Goal: Transaction & Acquisition: Book appointment/travel/reservation

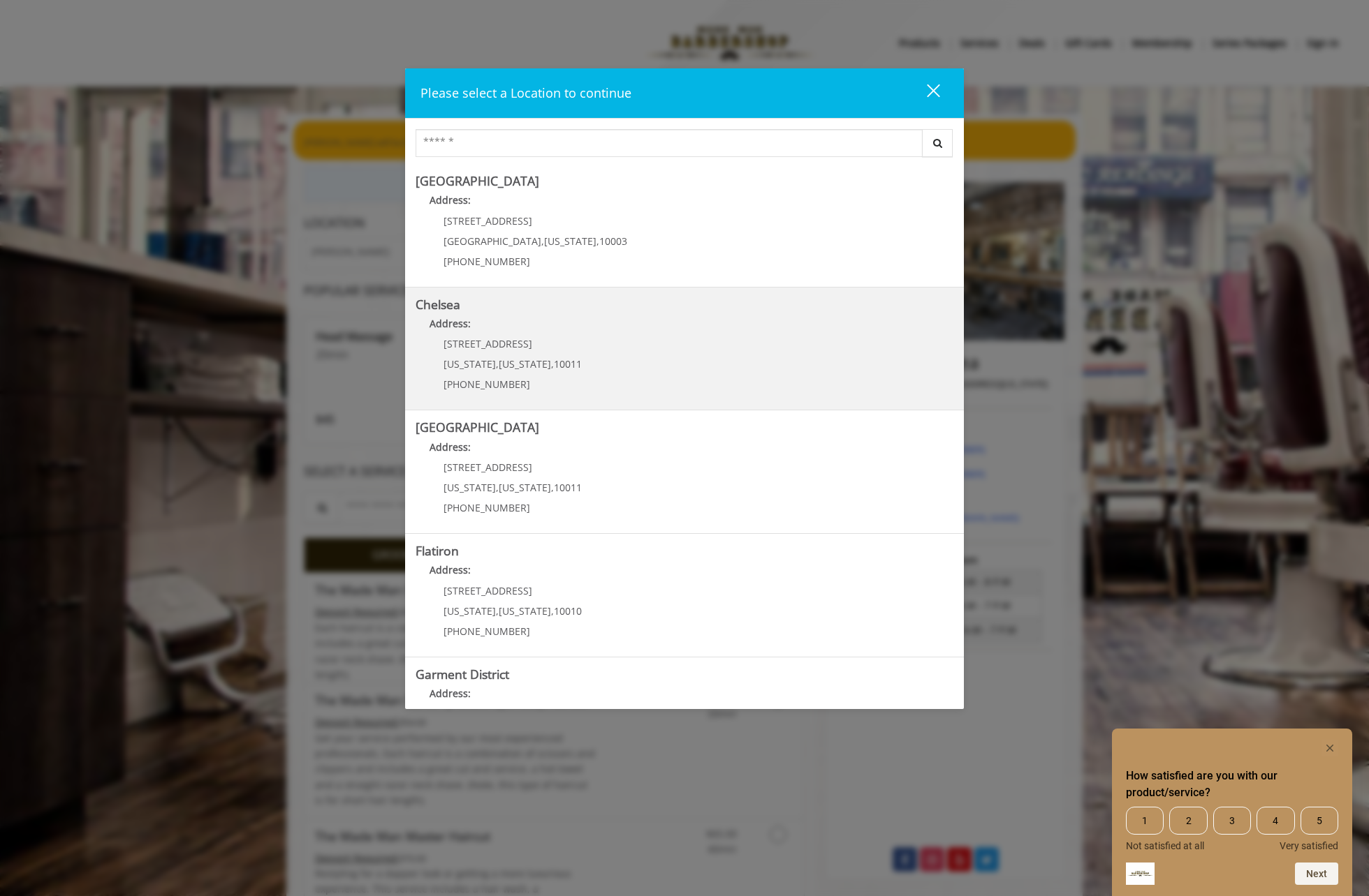
click at [651, 332] on p "Address:" at bounding box center [685, 327] width 538 height 22
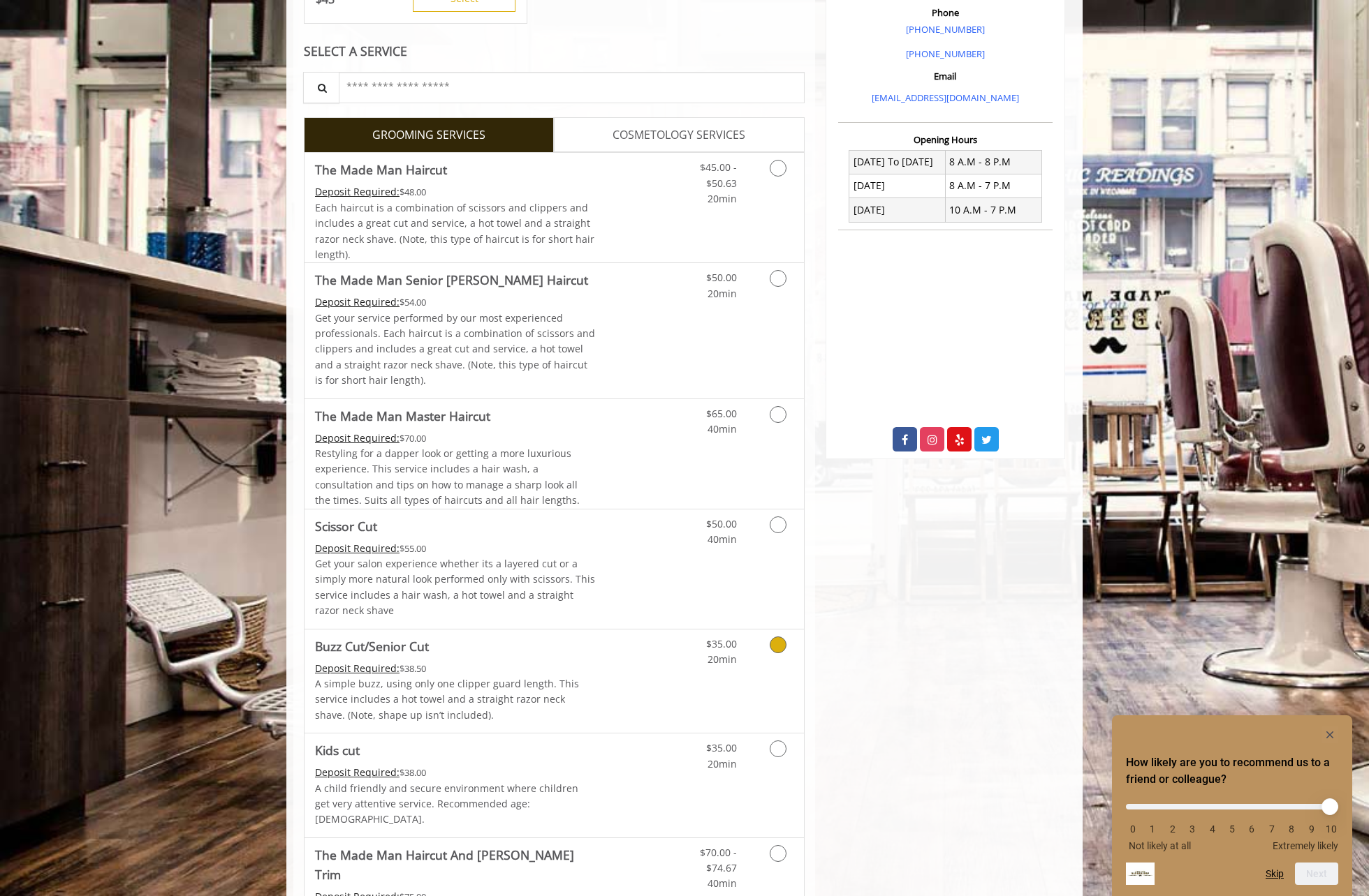
scroll to position [502, 0]
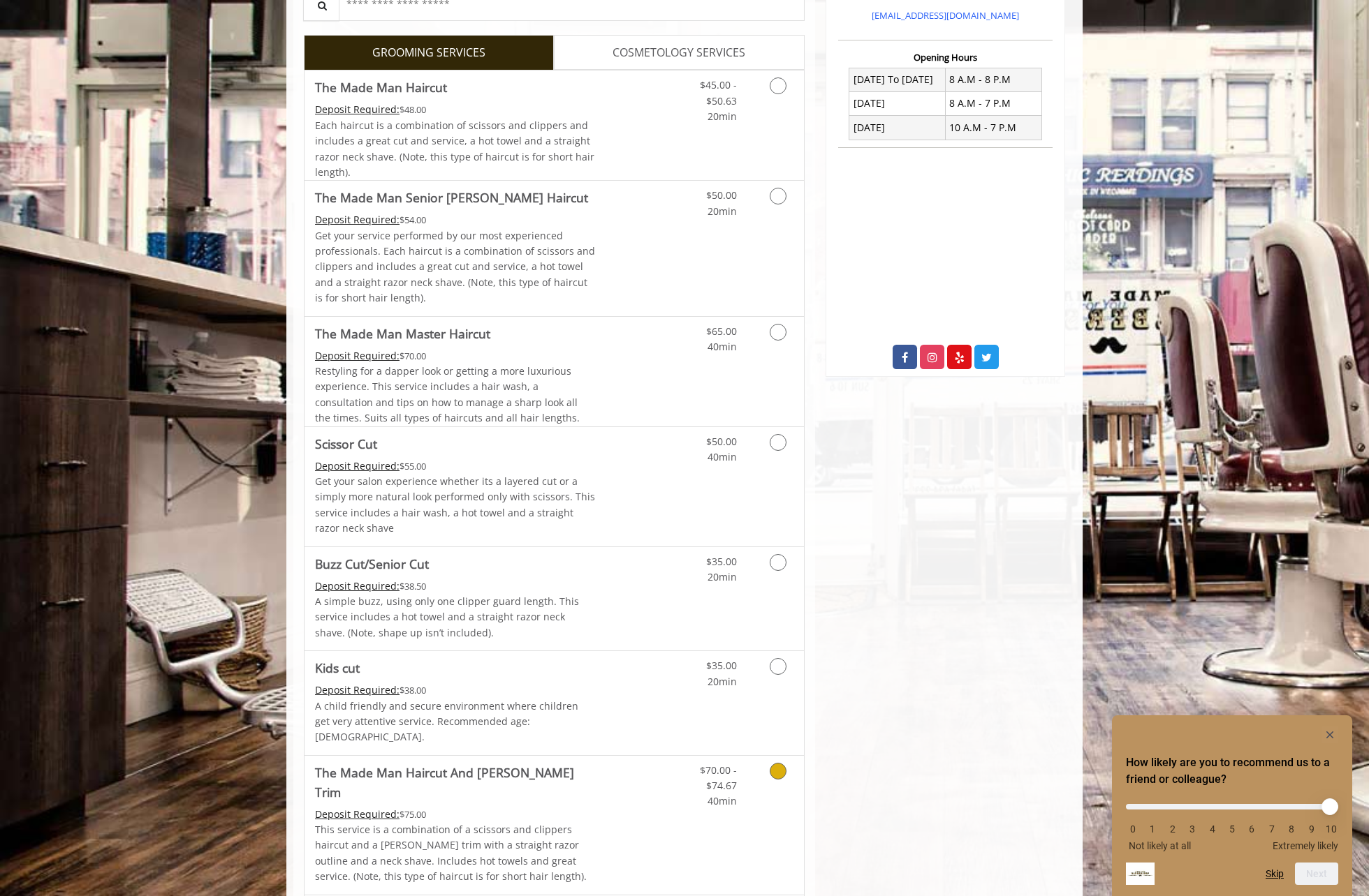
click at [769, 763] on link "Grooming services" at bounding box center [775, 783] width 36 height 54
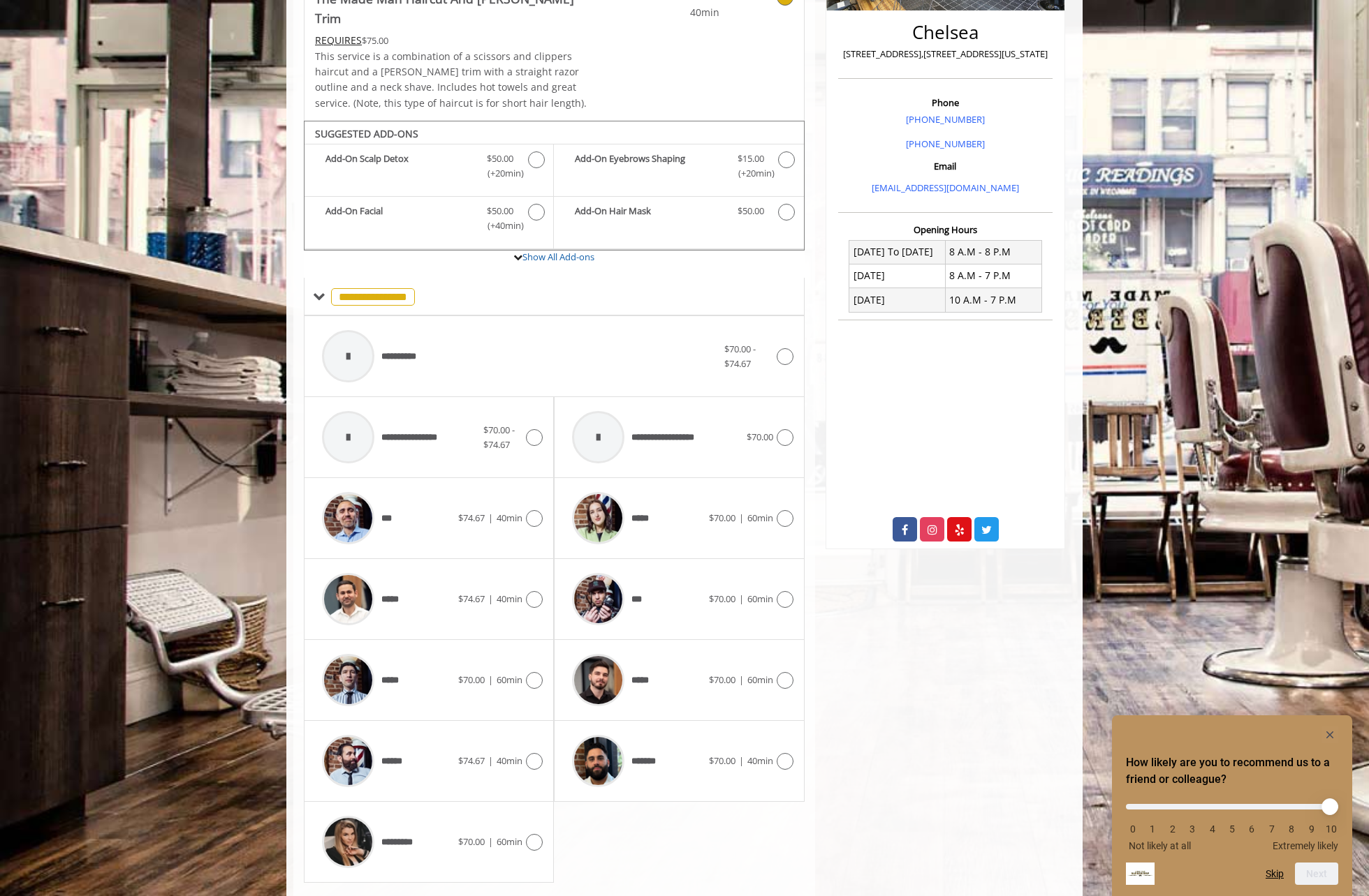
scroll to position [340, 0]
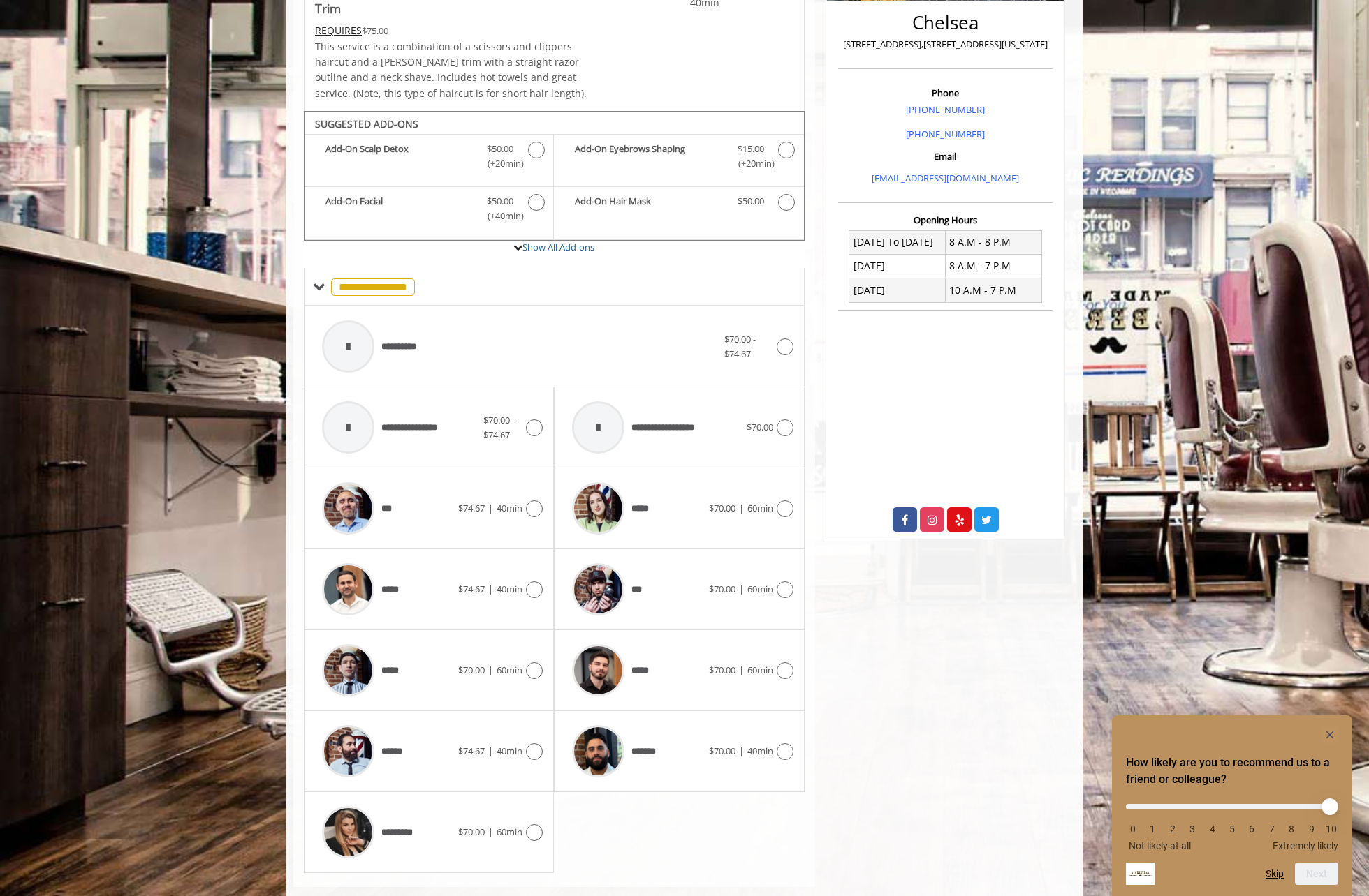
click at [536, 663] on icon at bounding box center [533, 670] width 16 height 16
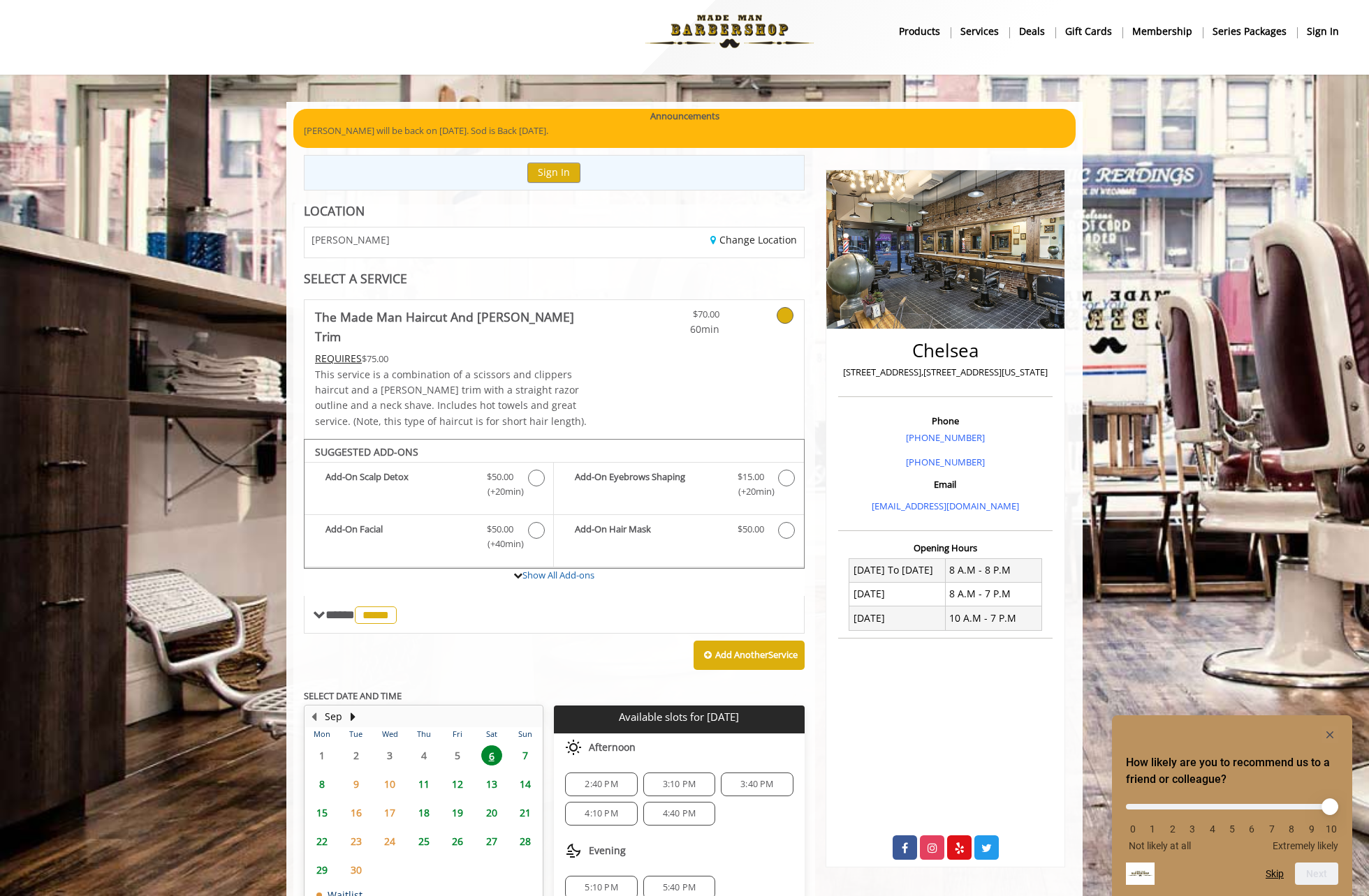
scroll to position [91, 0]
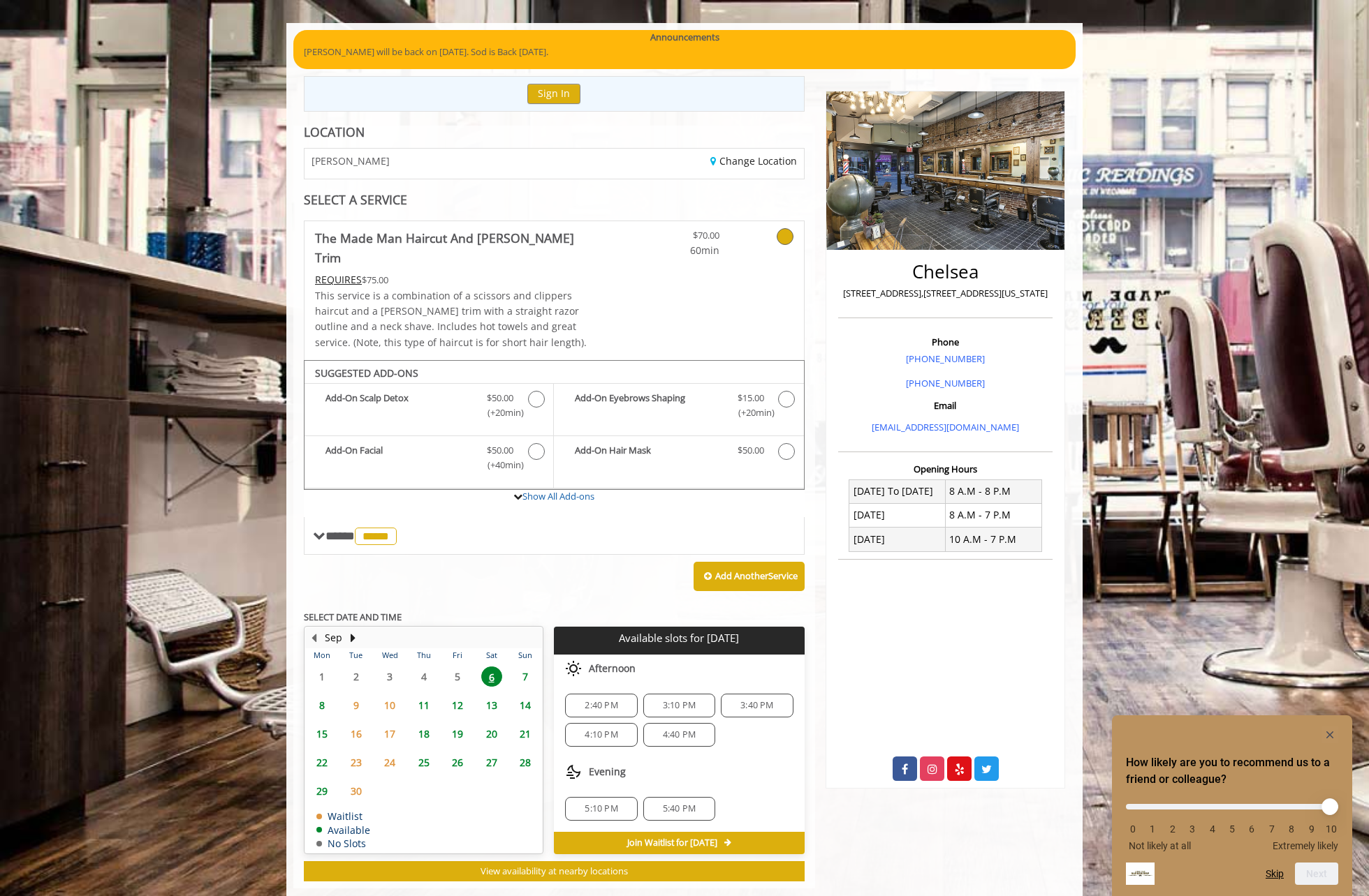
click at [421, 695] on span "11" at bounding box center [424, 705] width 21 height 20
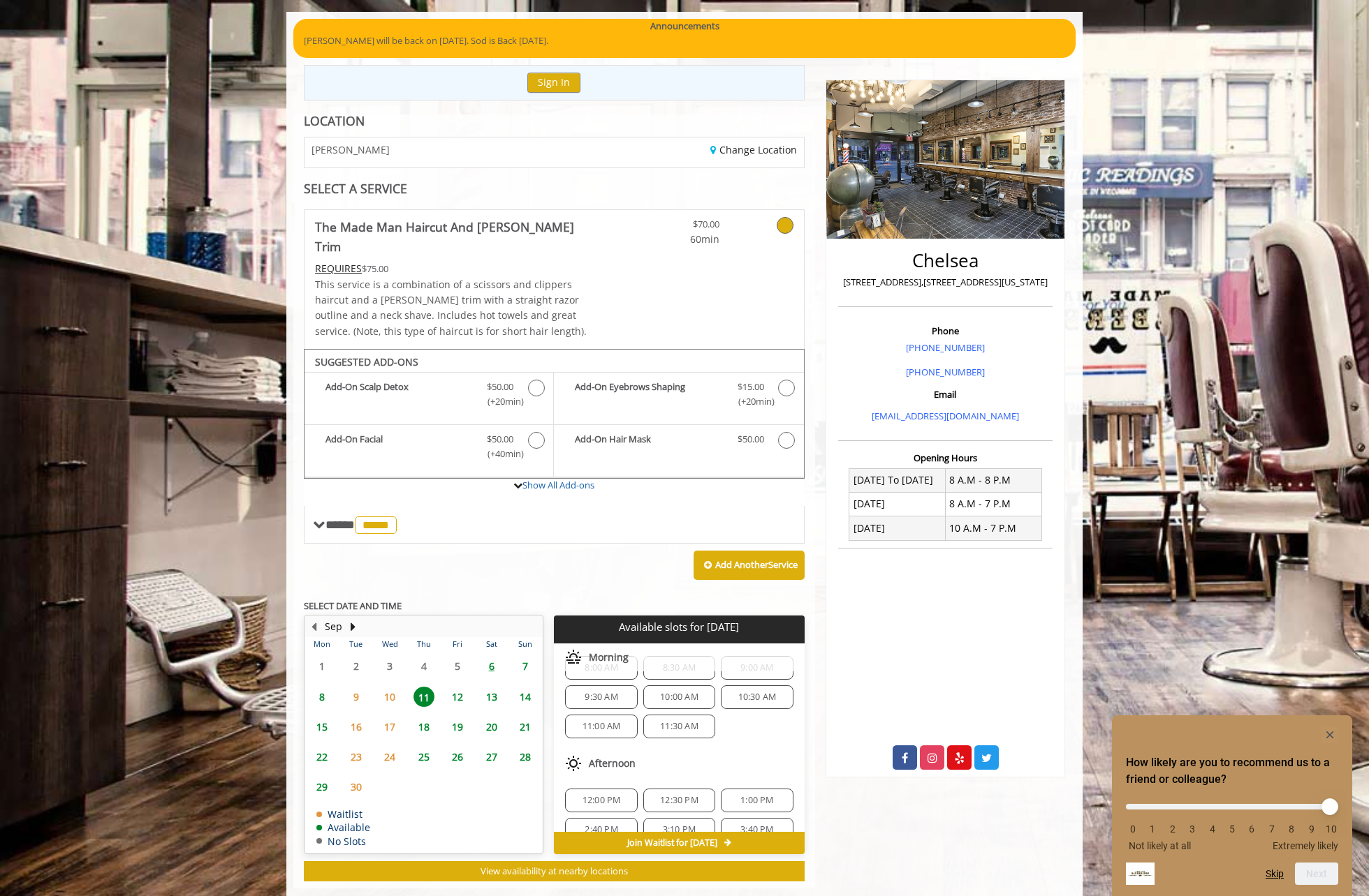
scroll to position [181, 0]
click at [466, 687] on span "12" at bounding box center [457, 696] width 21 height 20
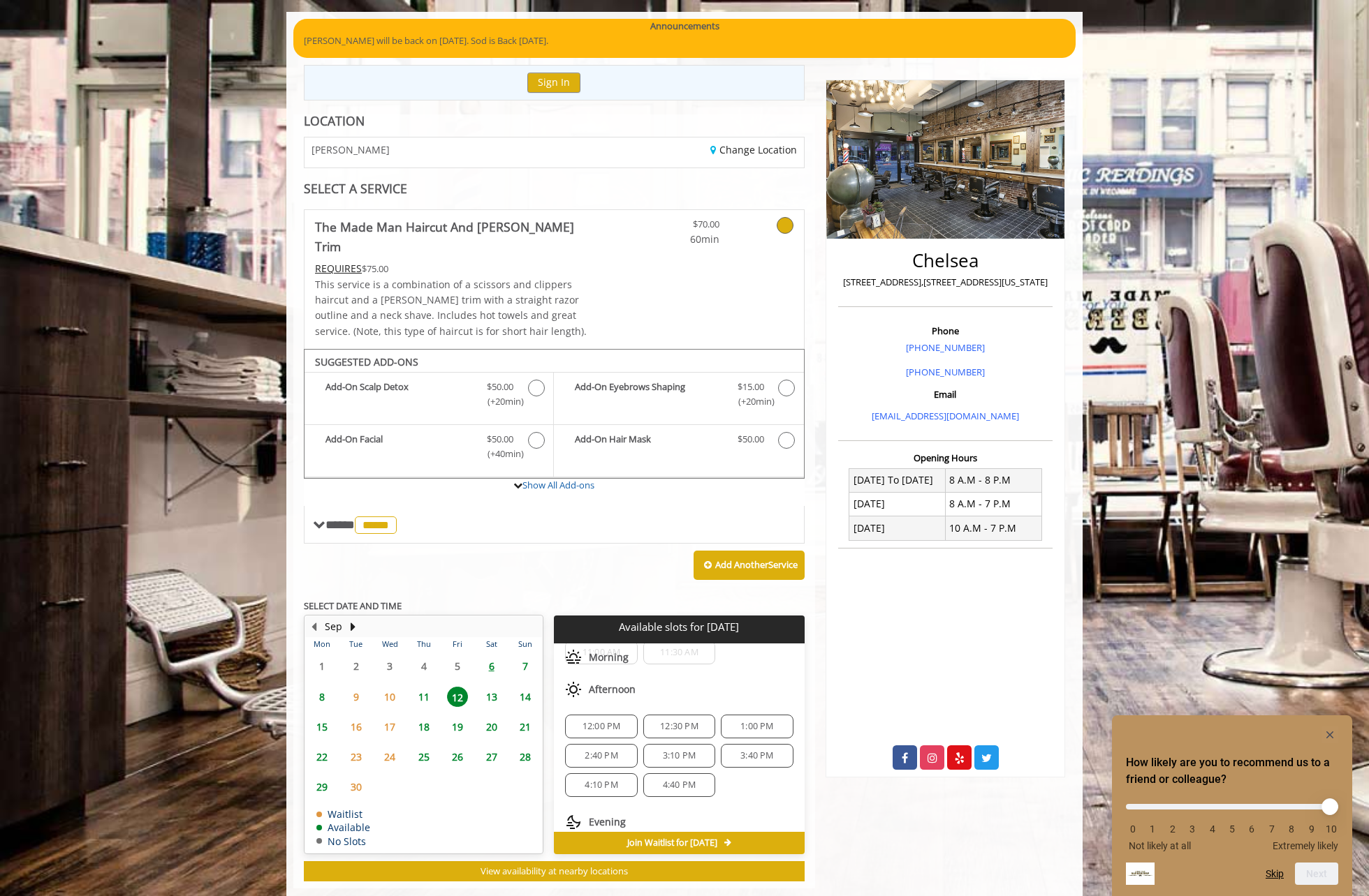
click at [748, 721] on span "1:00 PM" at bounding box center [757, 727] width 33 height 12
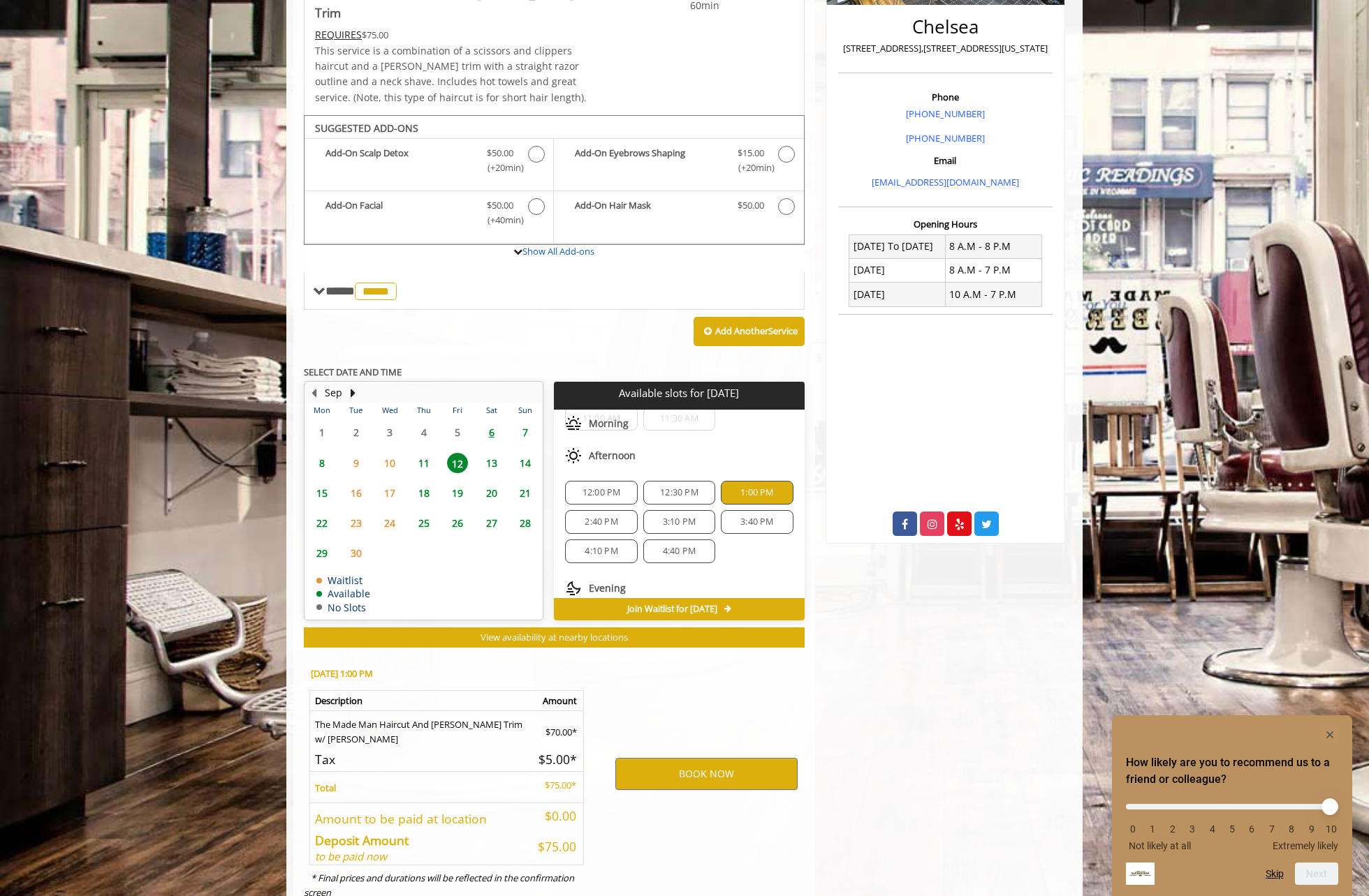
scroll to position [351, 0]
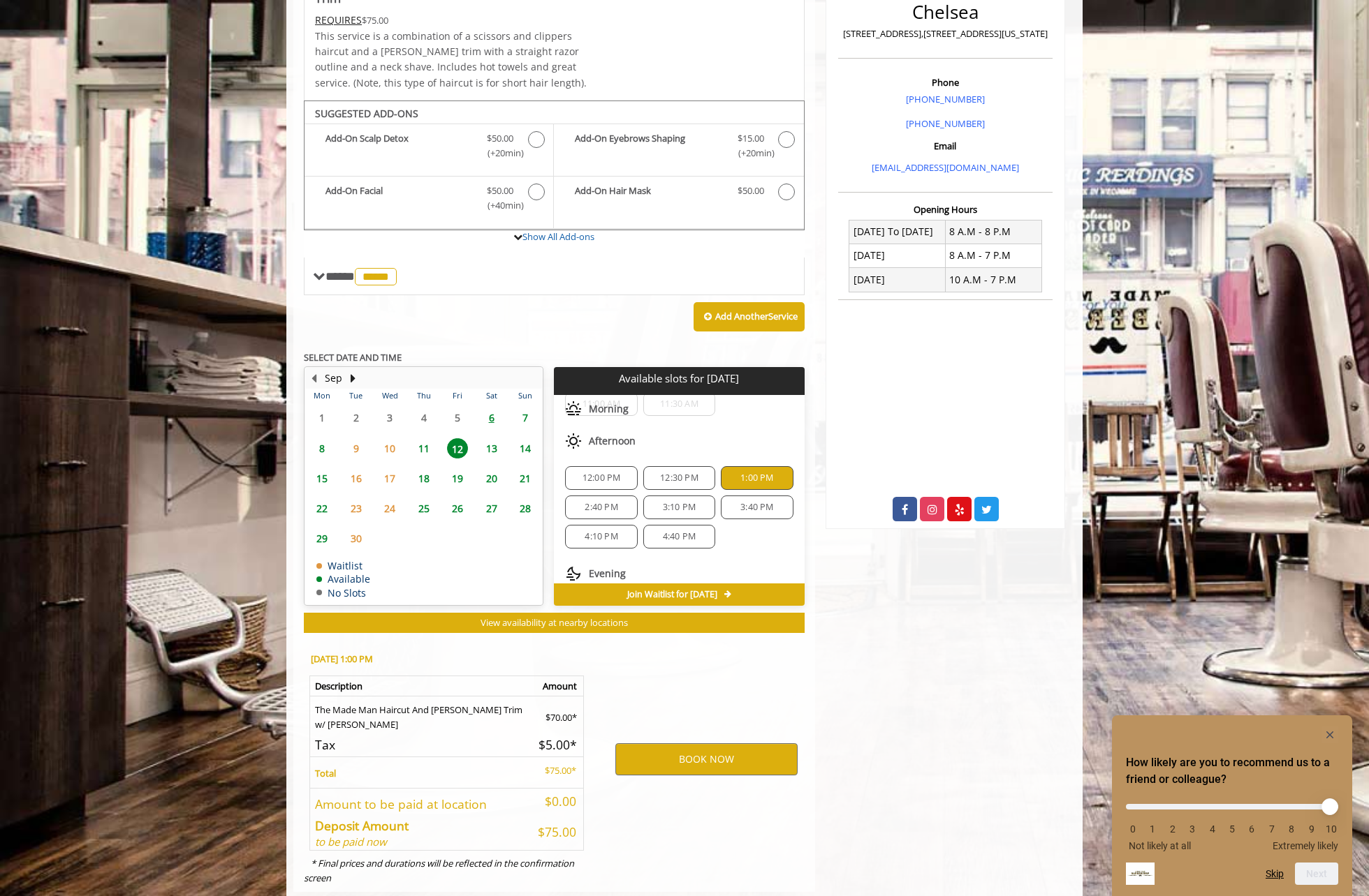
click at [426, 439] on span "11" at bounding box center [424, 448] width 21 height 20
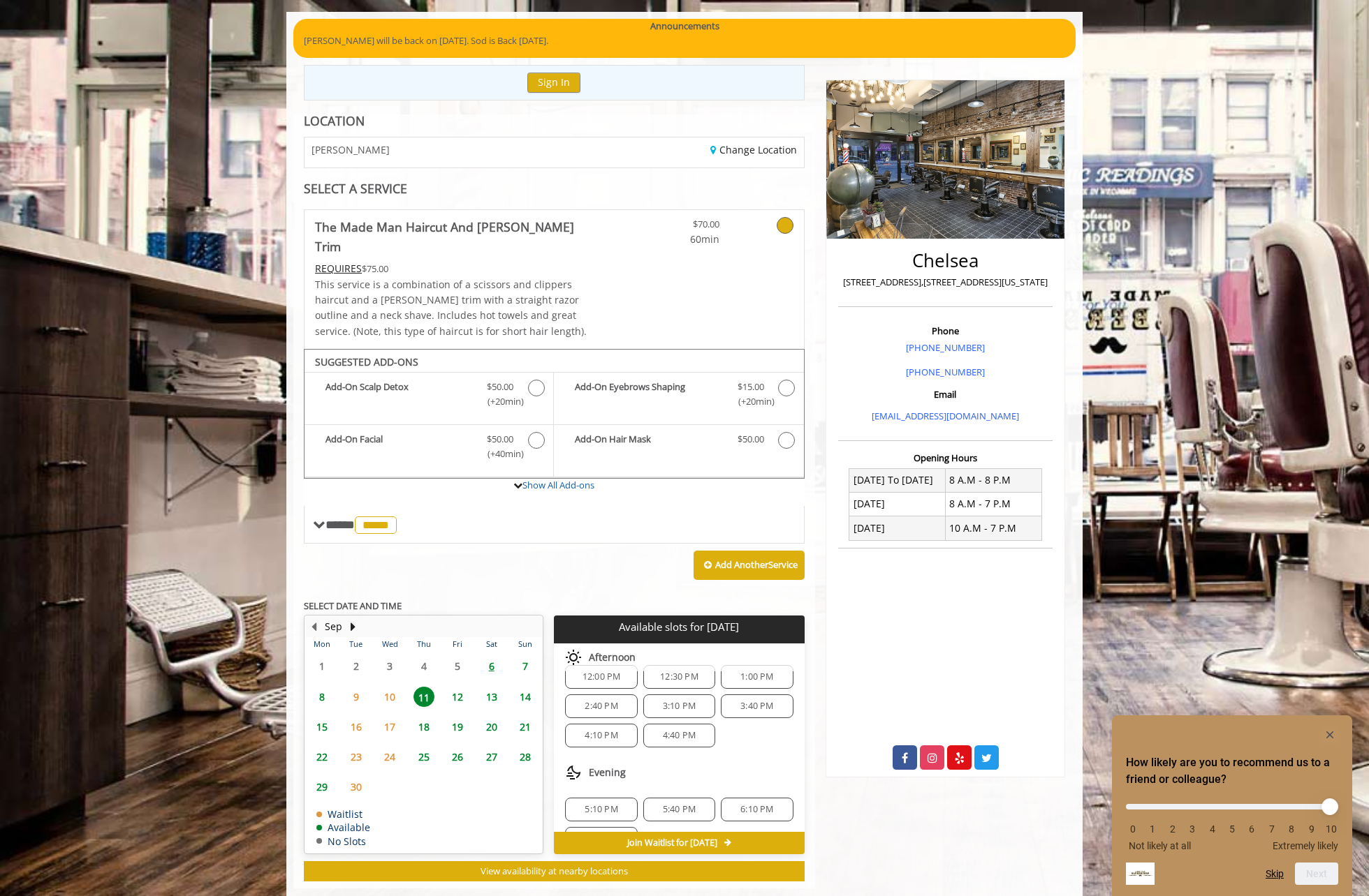
scroll to position [181, 0]
click at [741, 774] on span "6:10 PM" at bounding box center [757, 780] width 33 height 12
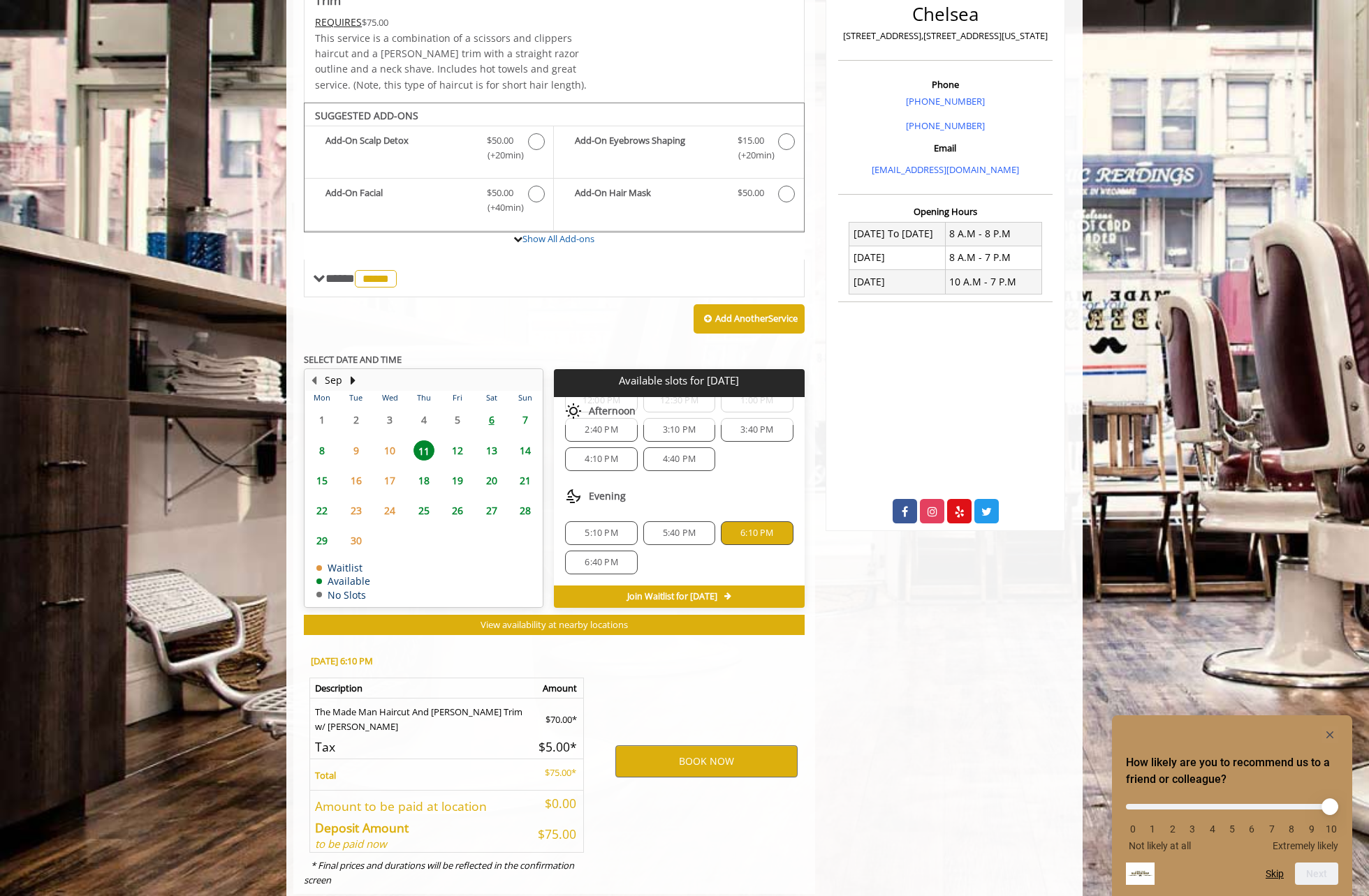
scroll to position [351, 0]
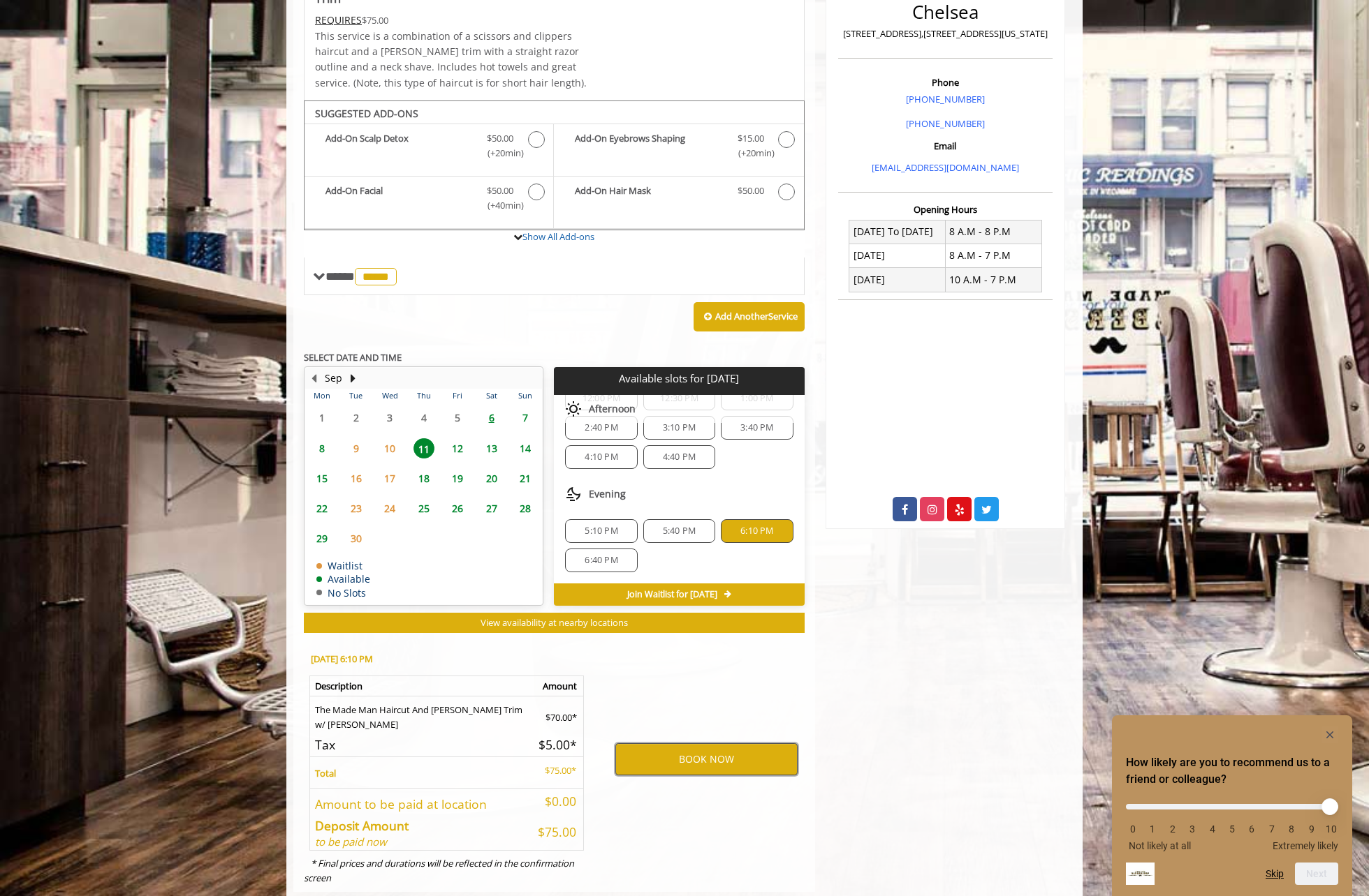
click at [690, 743] on button "BOOK NOW" at bounding box center [707, 759] width 183 height 32
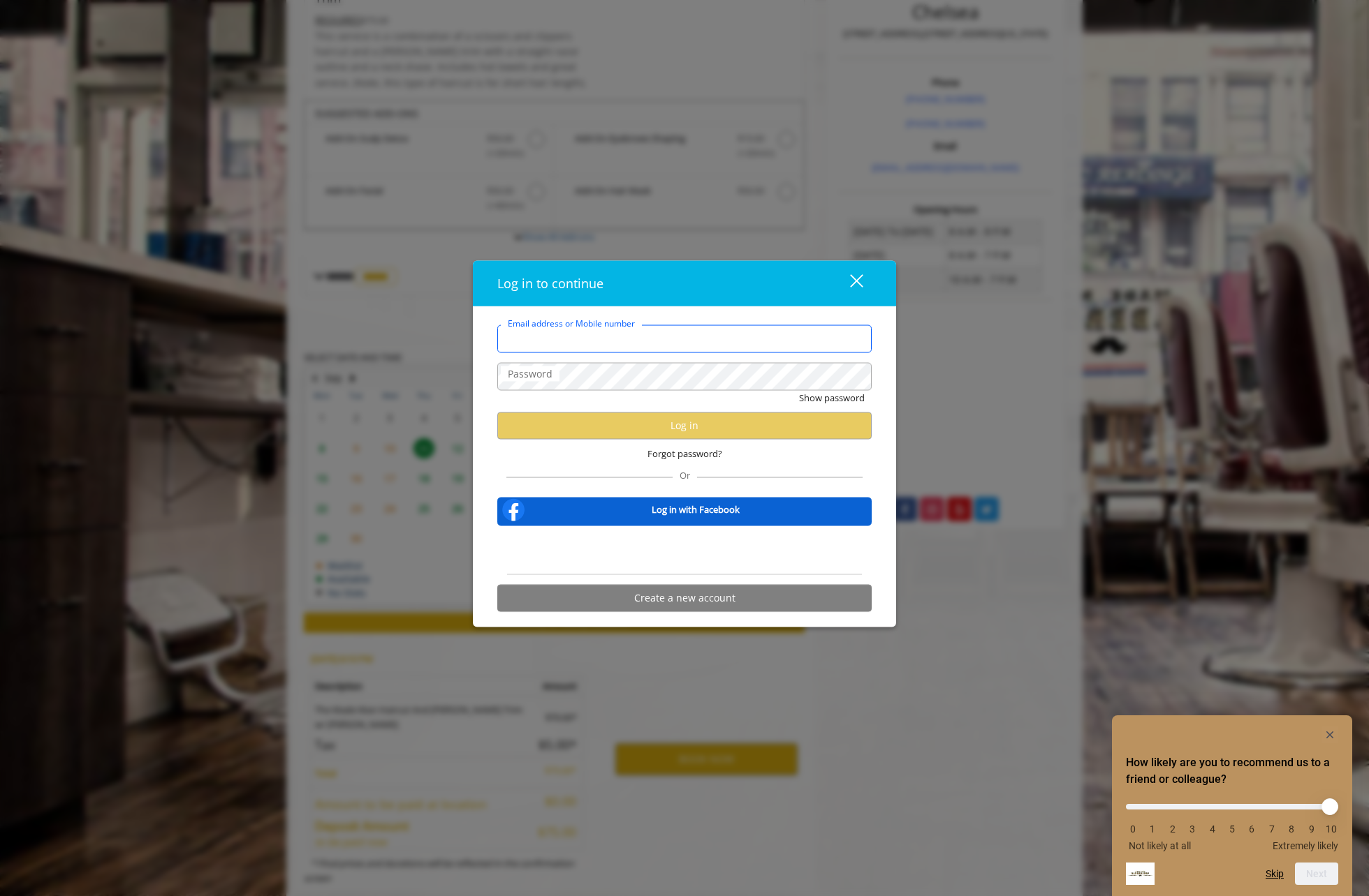
type input "**********"
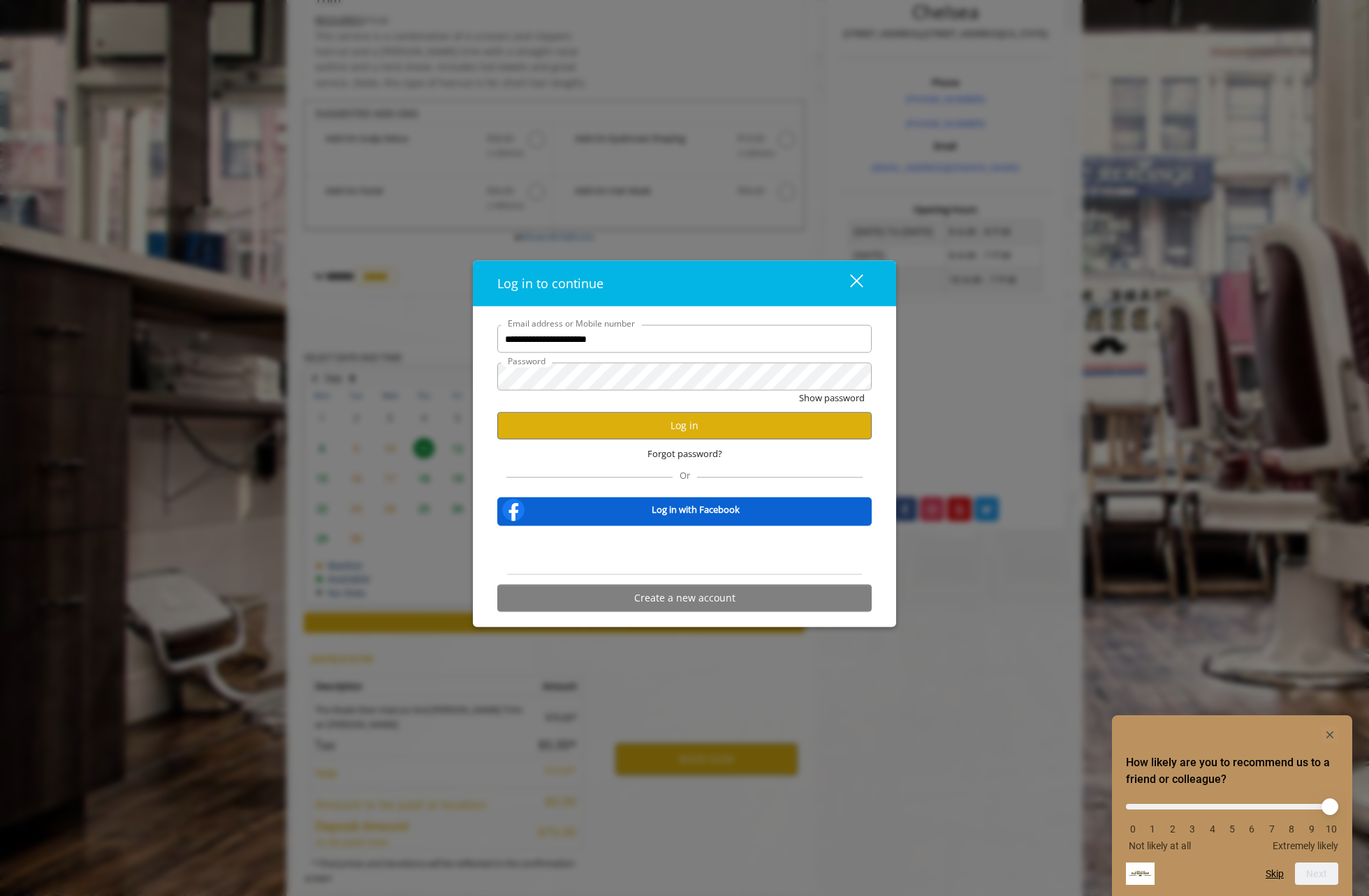
click at [682, 545] on div "Sign in with Google. Opens in new tab" at bounding box center [685, 550] width 129 height 31
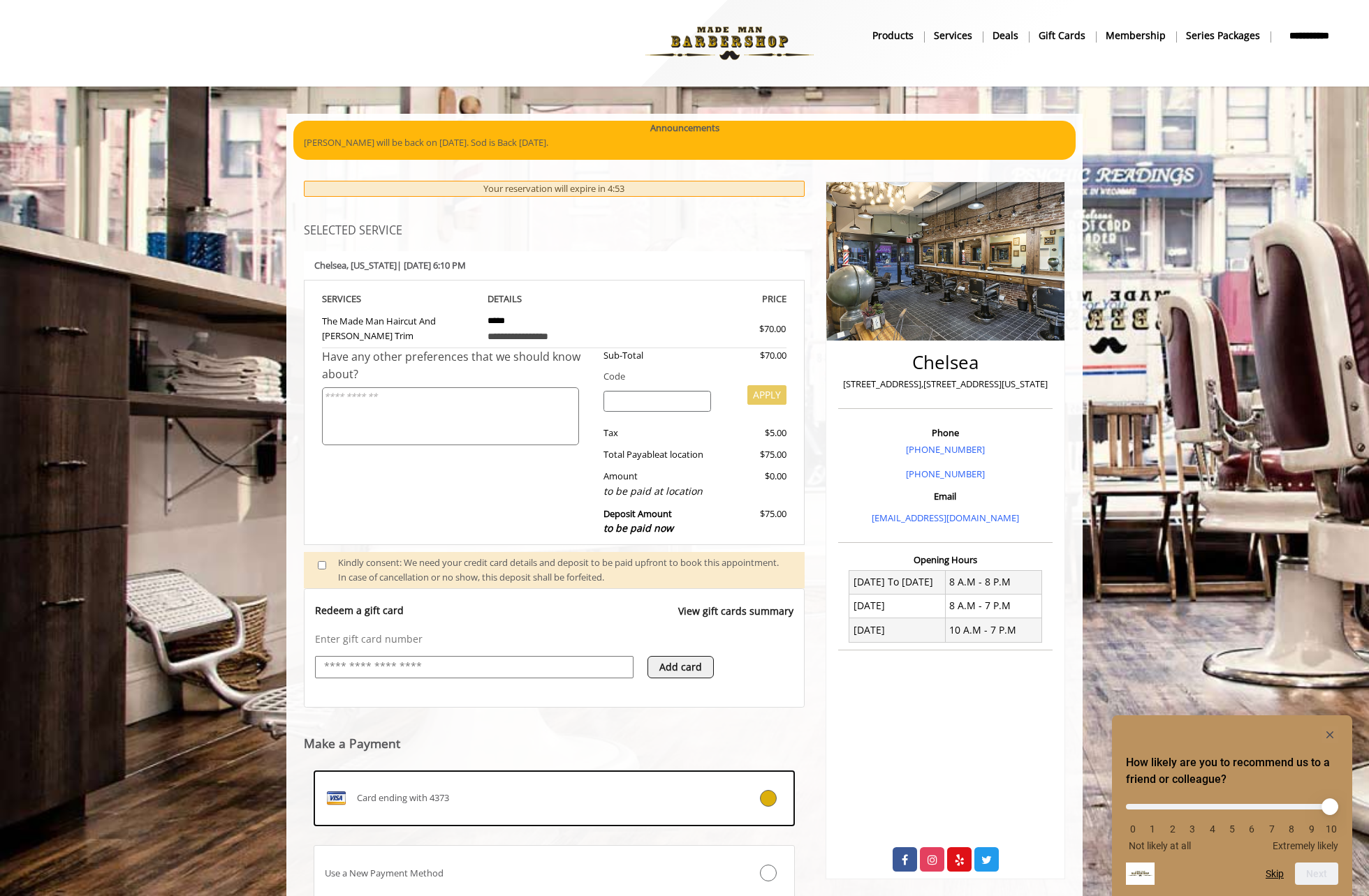
scroll to position [98, 0]
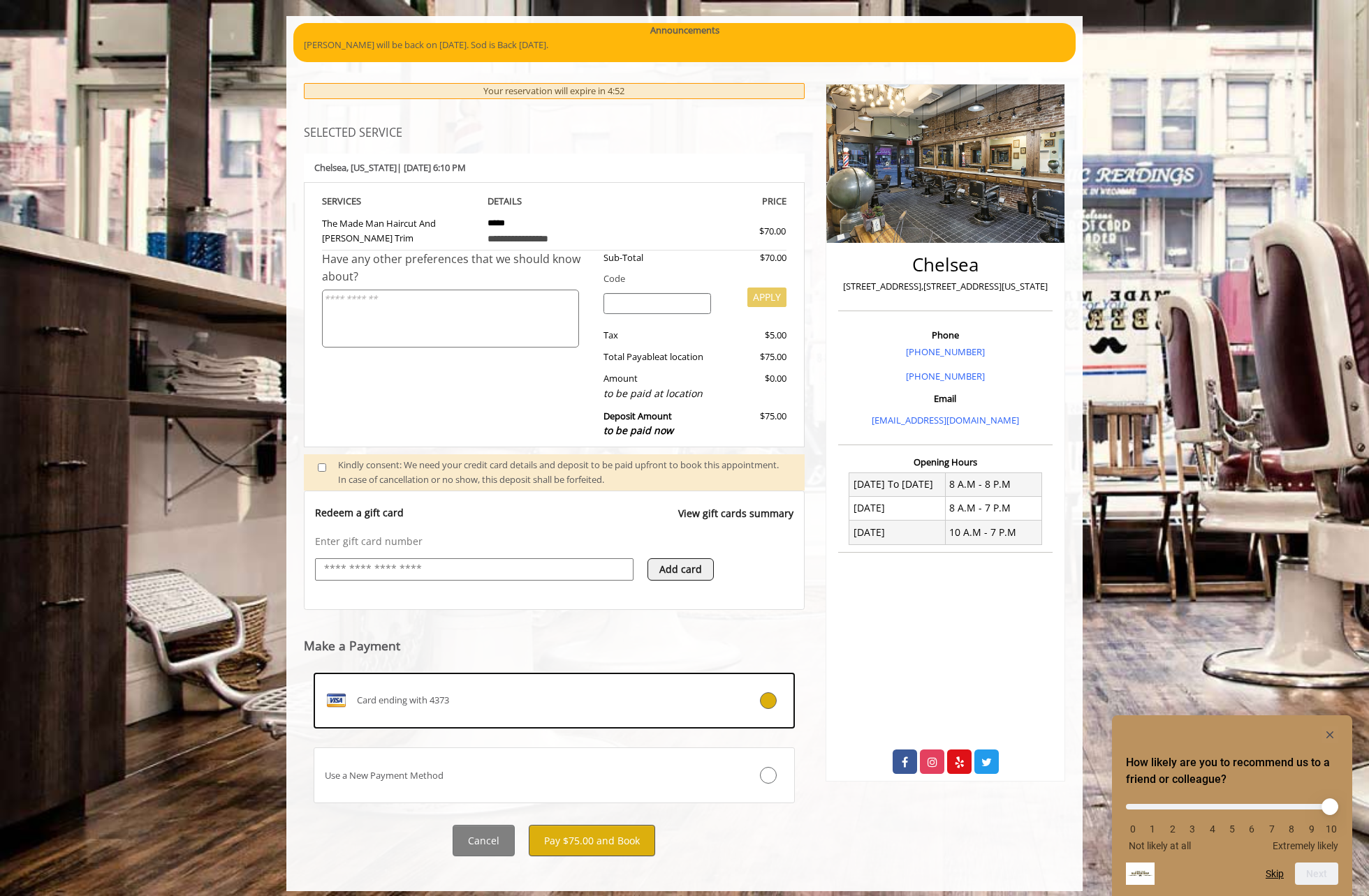
click at [597, 830] on button "Pay $75.00 and Book" at bounding box center [592, 840] width 127 height 32
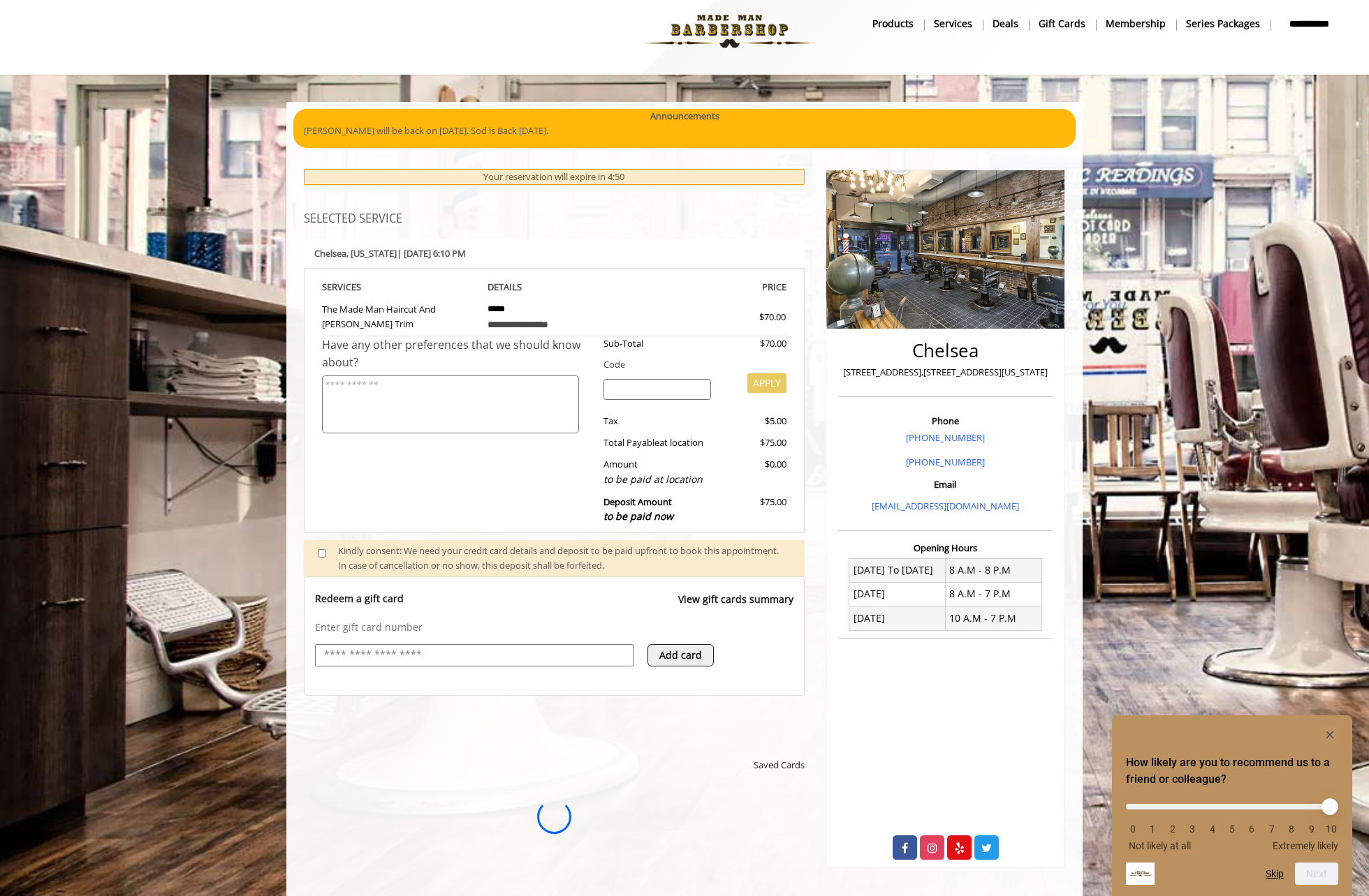
scroll to position [0, 0]
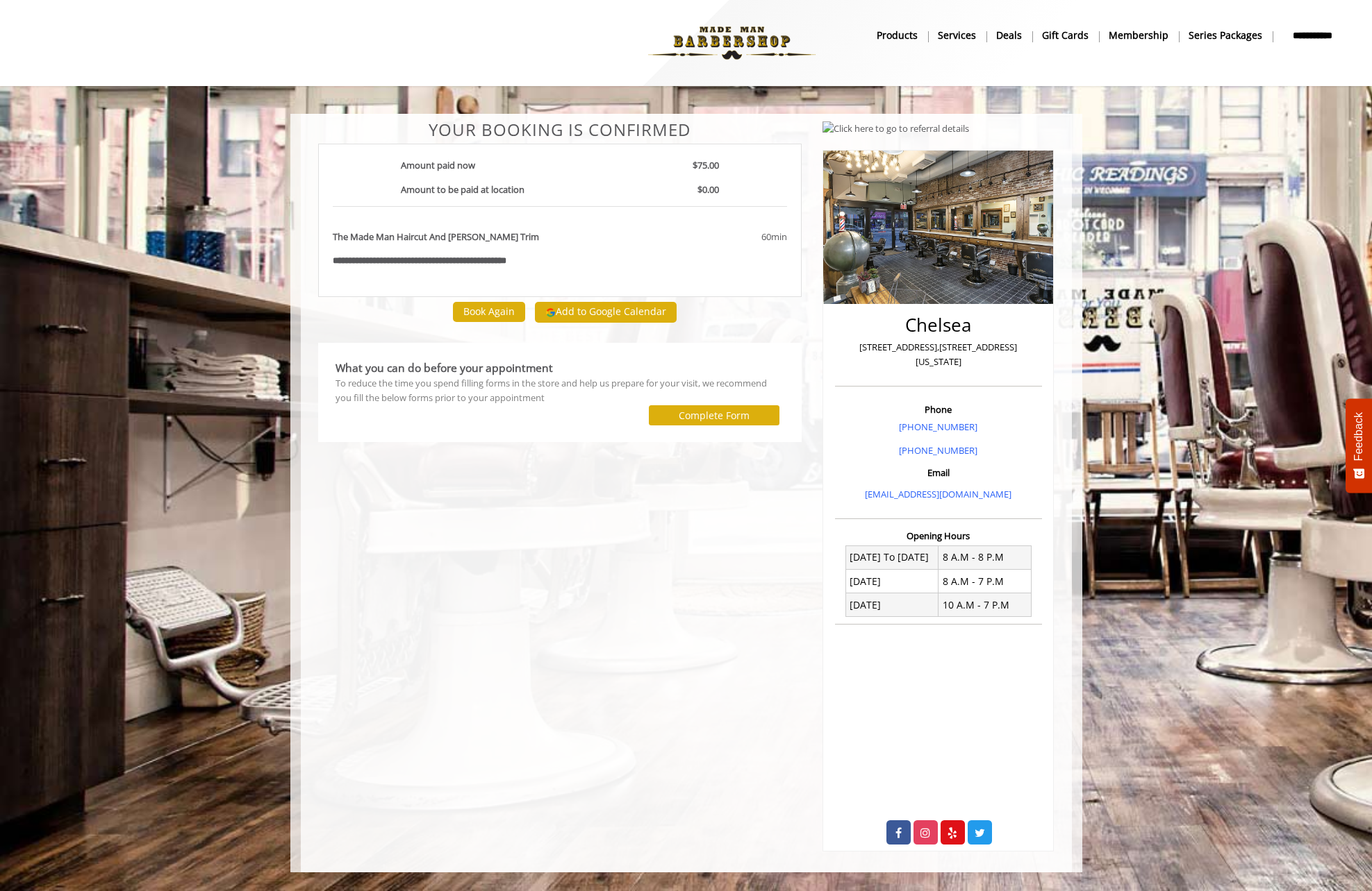
click at [635, 311] on button "Add to Google Calendar" at bounding box center [606, 312] width 141 height 21
